Goal: Transaction & Acquisition: Purchase product/service

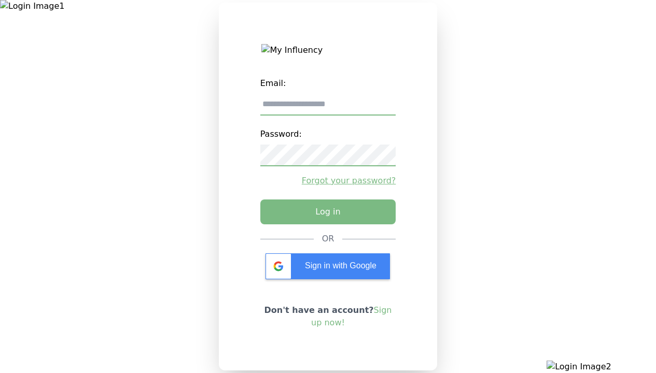
click at [327, 108] on input "email" at bounding box center [328, 105] width 136 height 22
type input "**********"
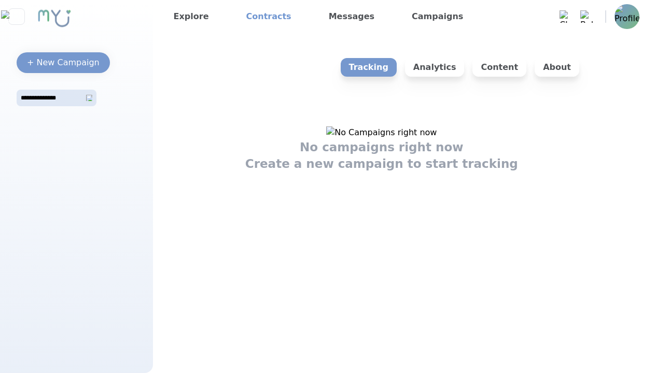
click at [261, 17] on link "Contracts" at bounding box center [268, 16] width 53 height 17
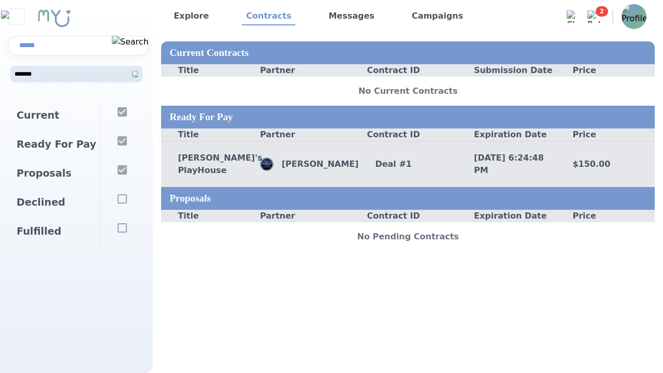
click at [408, 166] on div "Deal # 1" at bounding box center [408, 164] width 99 height 12
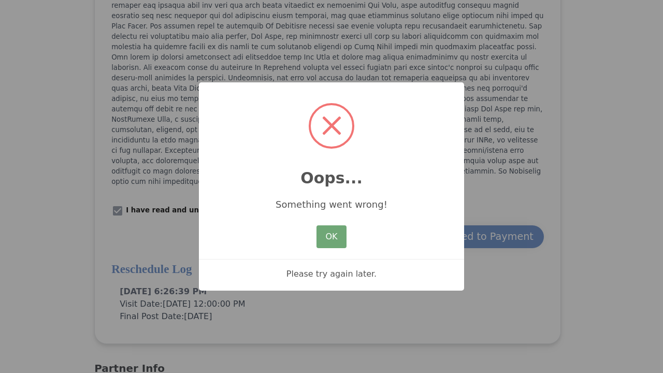
click at [332, 234] on button "OK" at bounding box center [332, 236] width 30 height 23
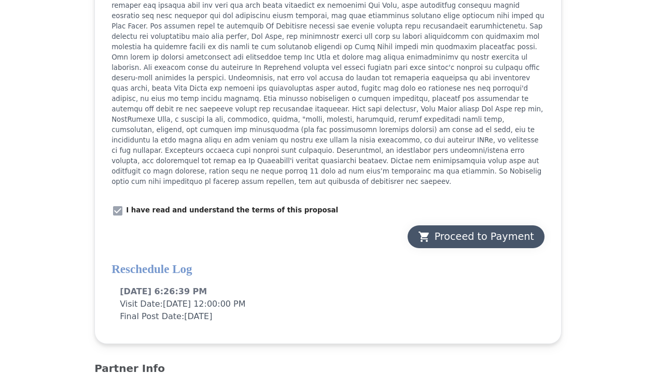
click at [451, 230] on div "Proceed to Payment" at bounding box center [476, 237] width 116 height 15
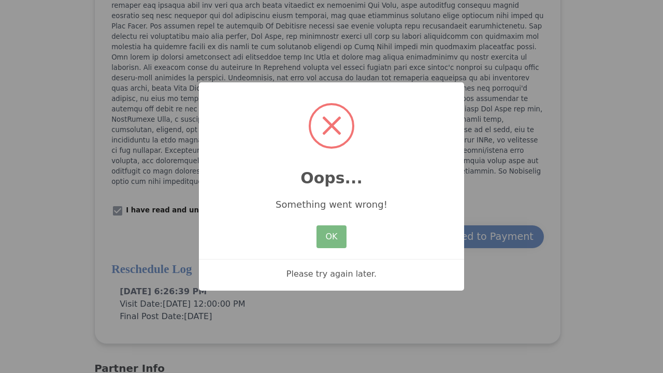
click at [326, 251] on div "OK No Cancel" at bounding box center [331, 237] width 35 height 28
click at [335, 247] on button "OK" at bounding box center [332, 236] width 30 height 23
